Goal: Transaction & Acquisition: Purchase product/service

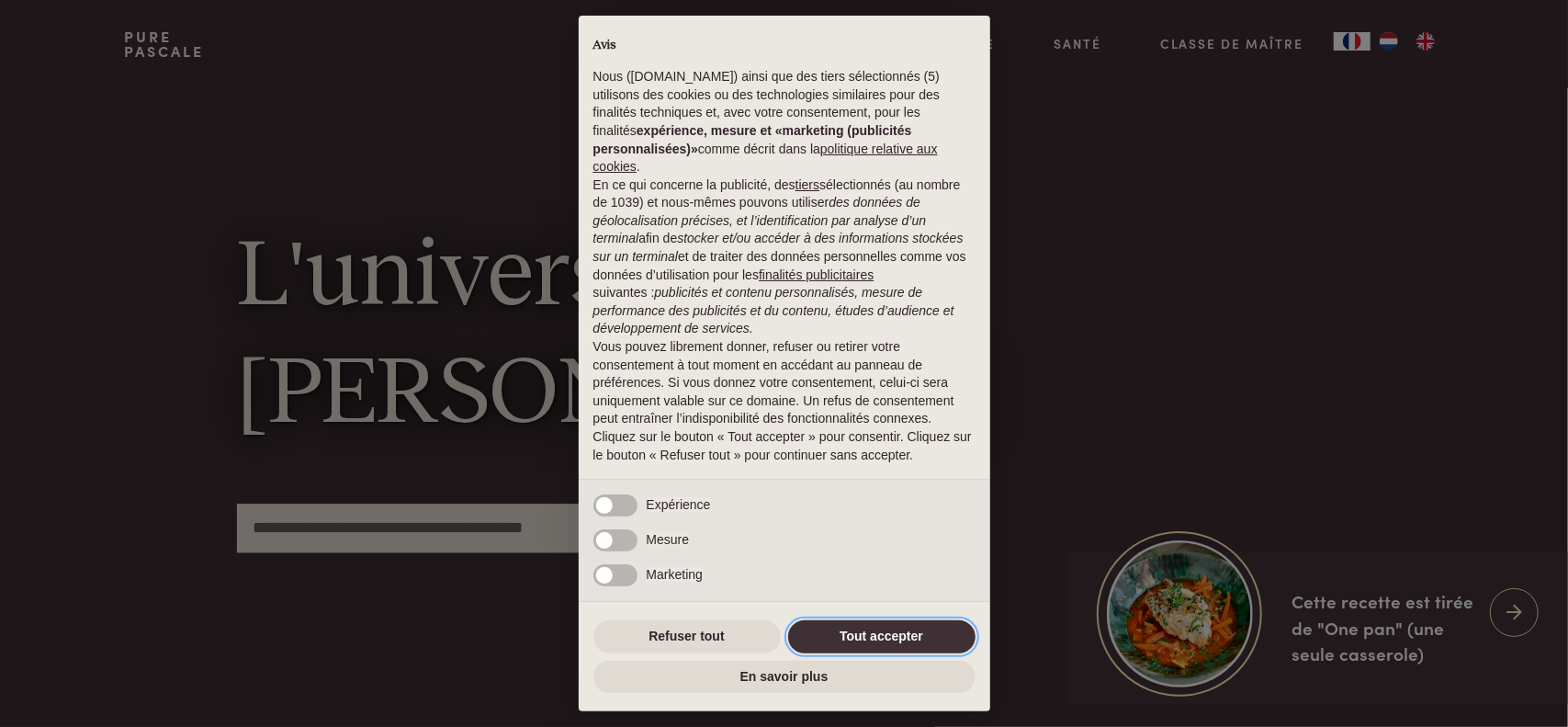
click at [884, 637] on button "Tout accepter" at bounding box center [882, 636] width 187 height 33
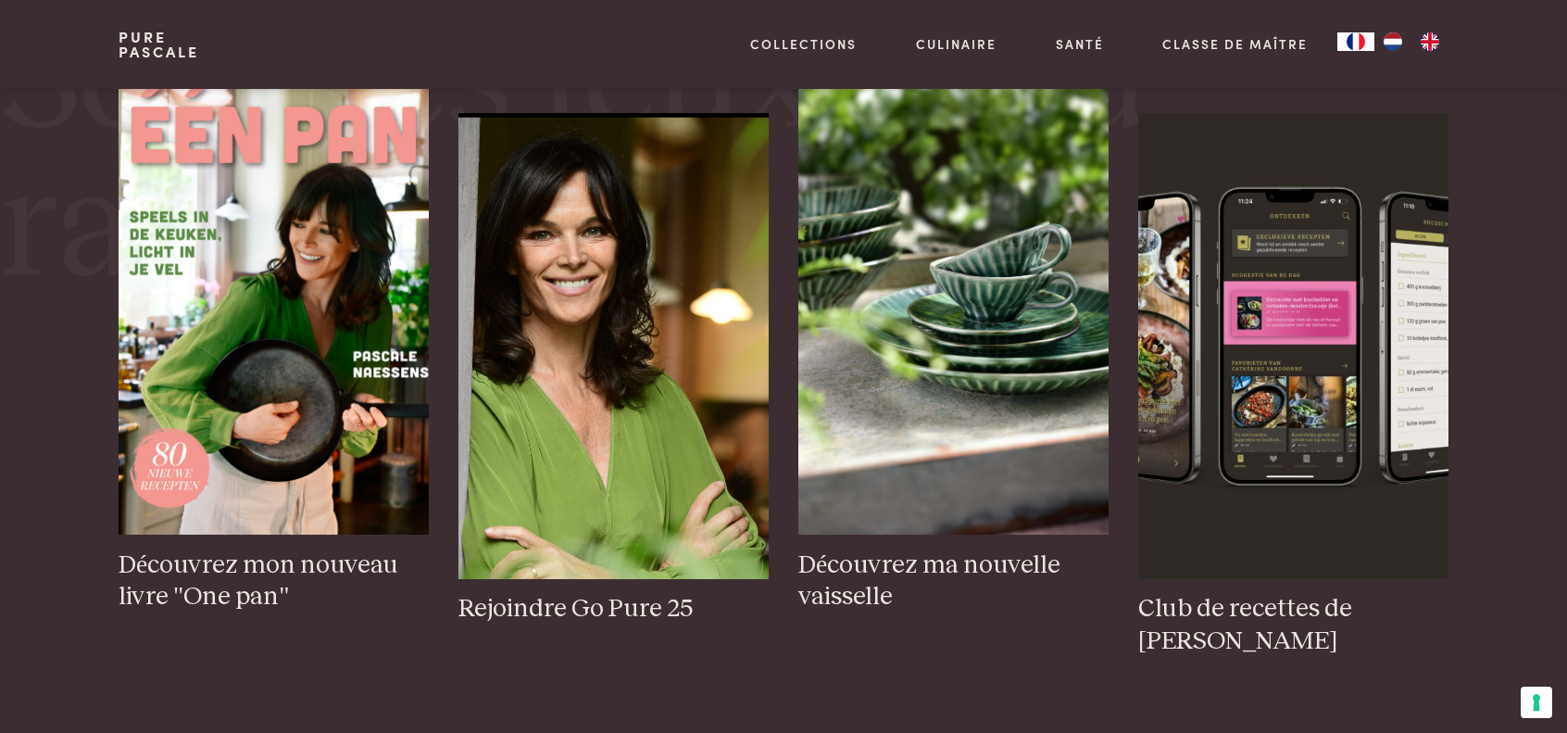
scroll to position [799, 0]
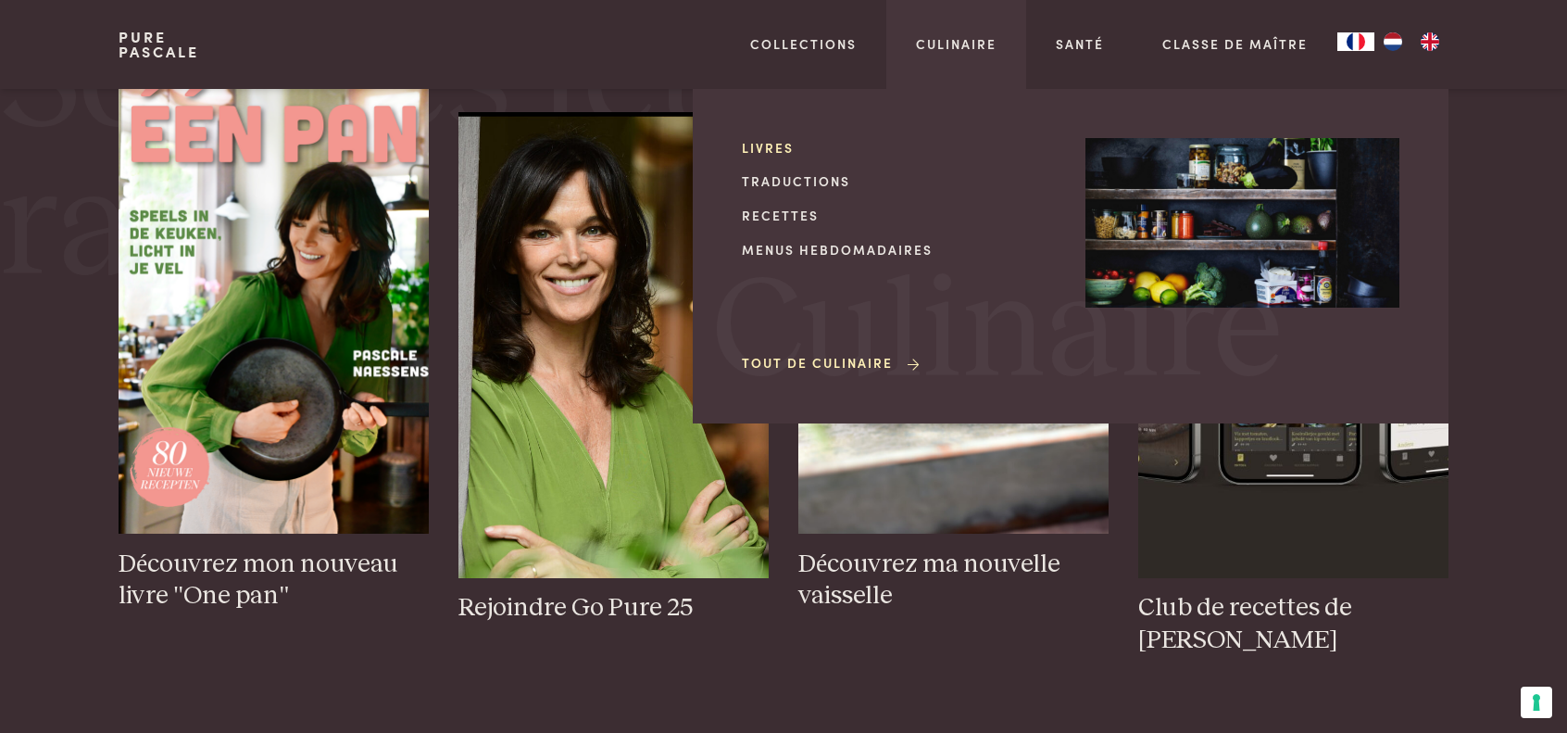
click at [782, 150] on link "Livres" at bounding box center [899, 147] width 314 height 19
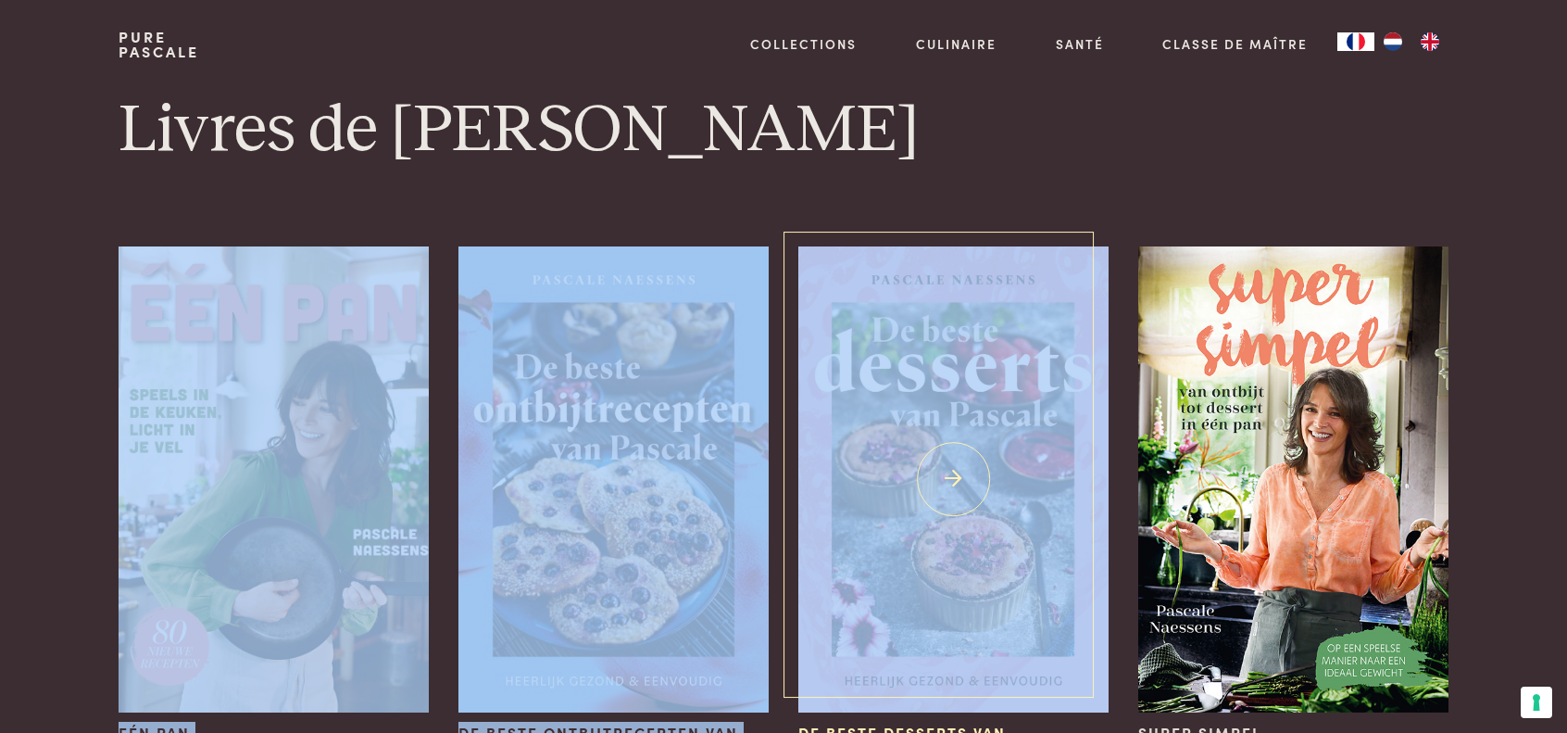
drag, startPoint x: 0, startPoint y: 0, endPoint x: 855, endPoint y: 458, distance: 969.9
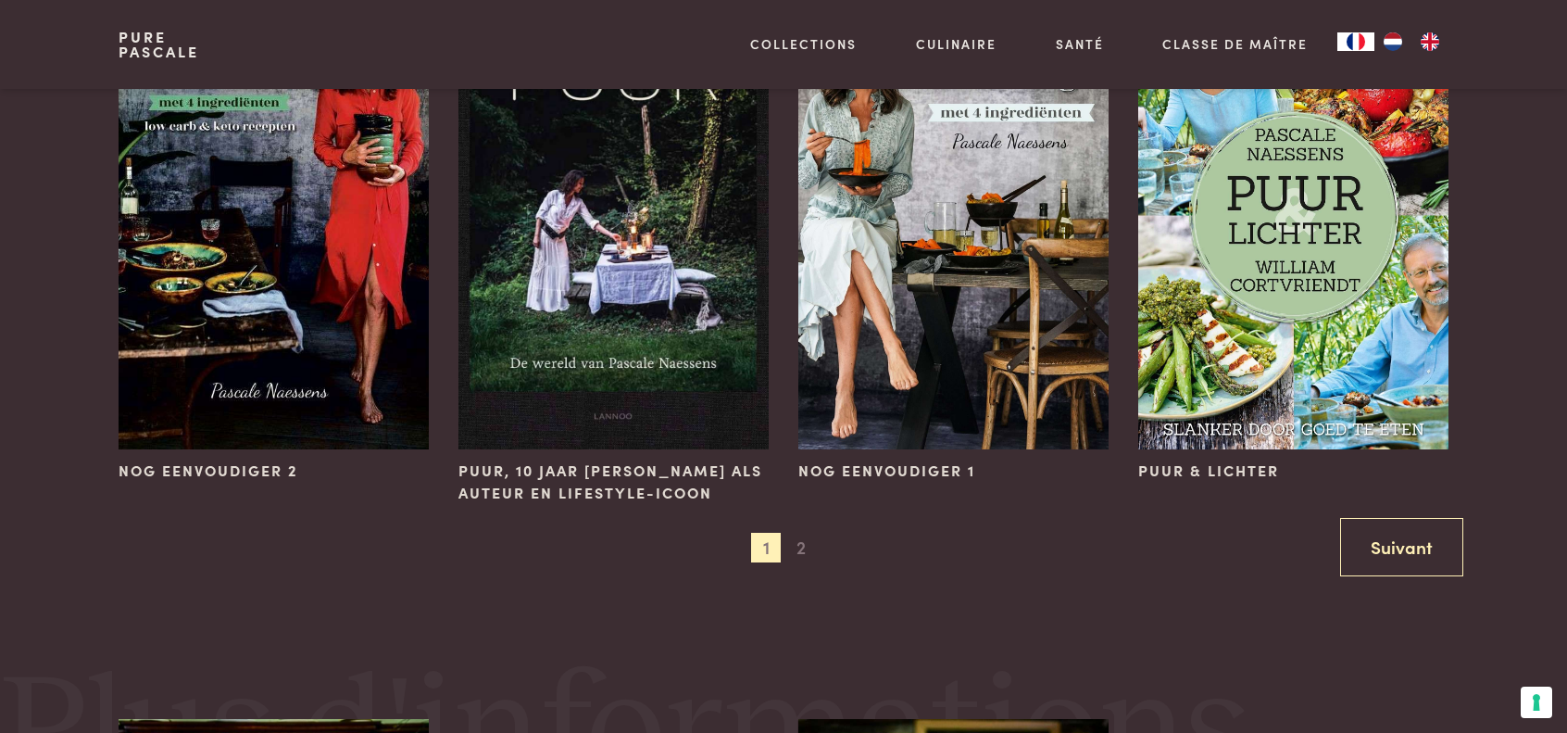
scroll to position [1889, 0]
